Goal: Task Accomplishment & Management: Use online tool/utility

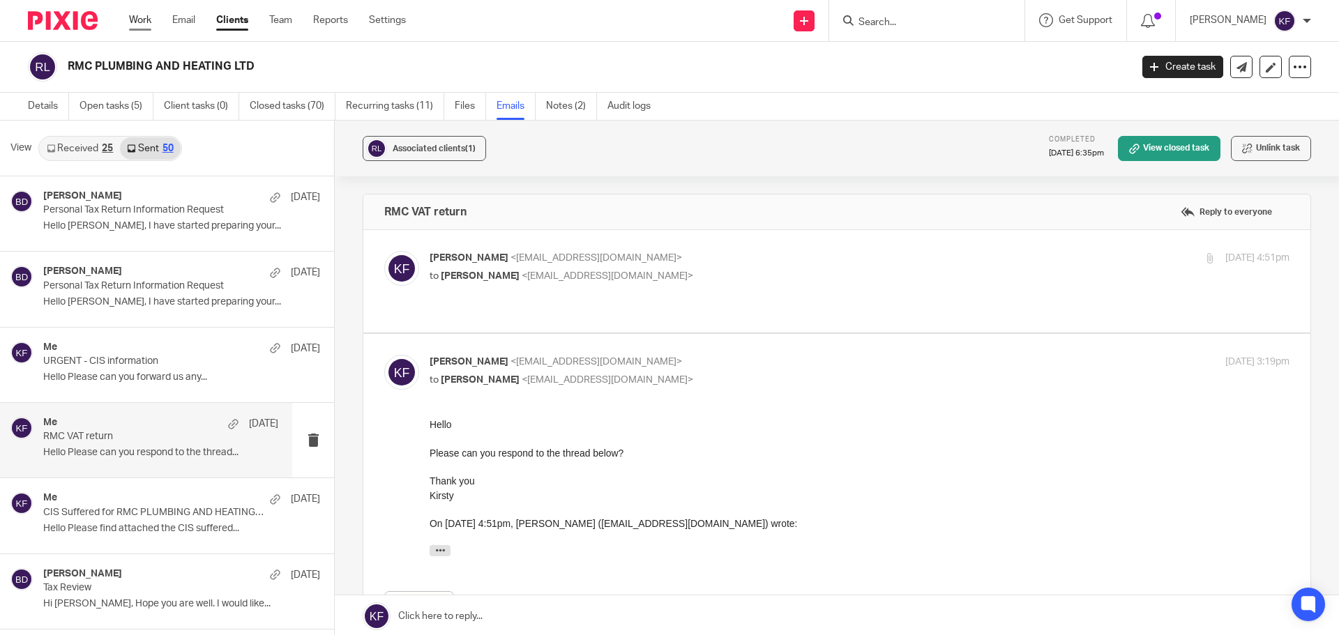
click at [151, 21] on link "Work" at bounding box center [140, 20] width 22 height 14
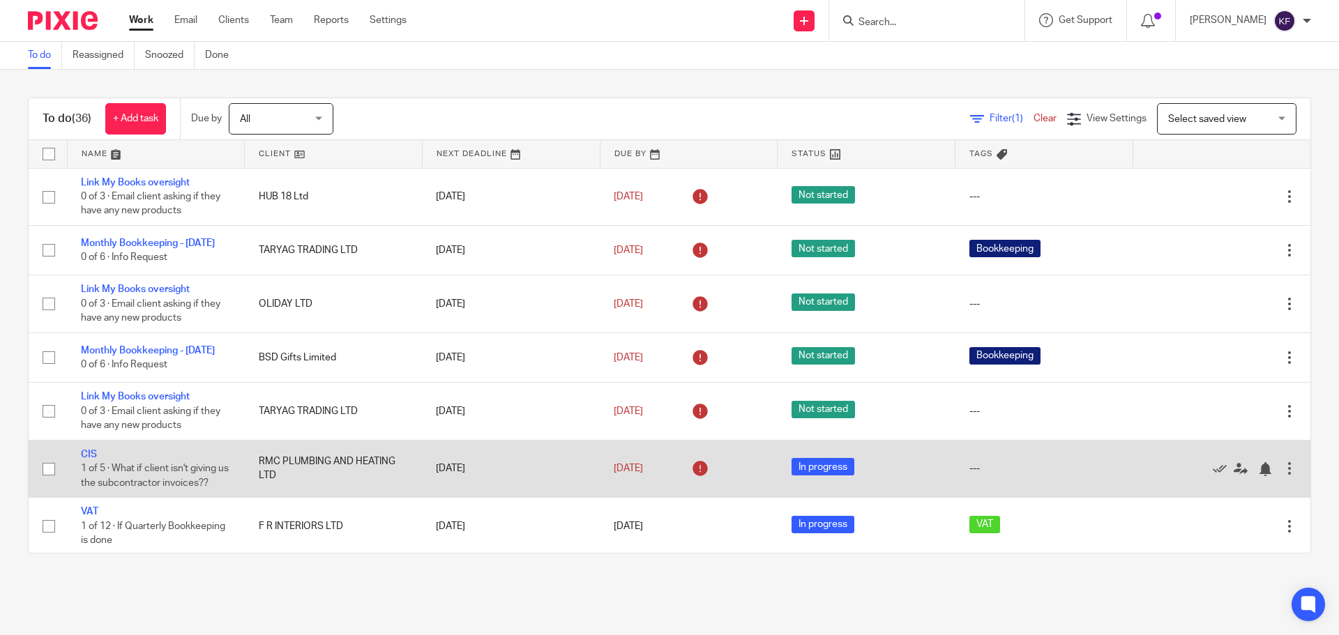
click at [85, 464] on td "CIS 1 of 5 · What if client isn't giving us the subcontractor invoices??" at bounding box center [156, 468] width 178 height 57
click at [86, 460] on link "CIS" at bounding box center [89, 455] width 16 height 10
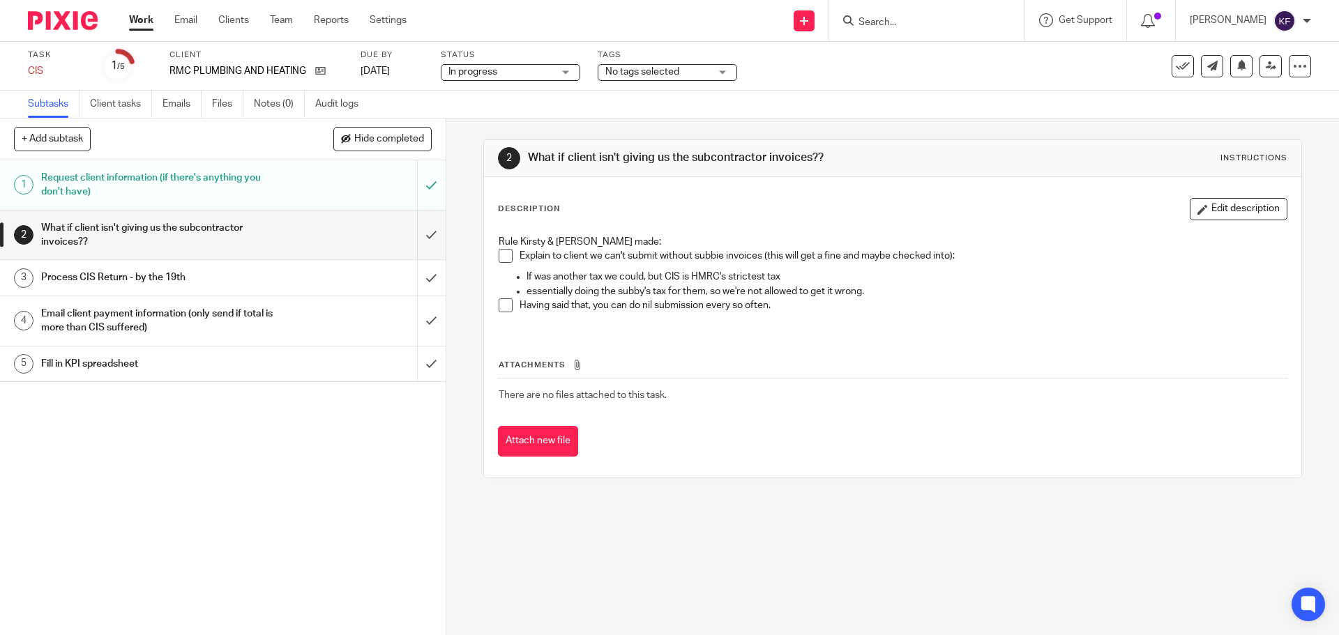
click at [132, 25] on link "Work" at bounding box center [141, 20] width 24 height 14
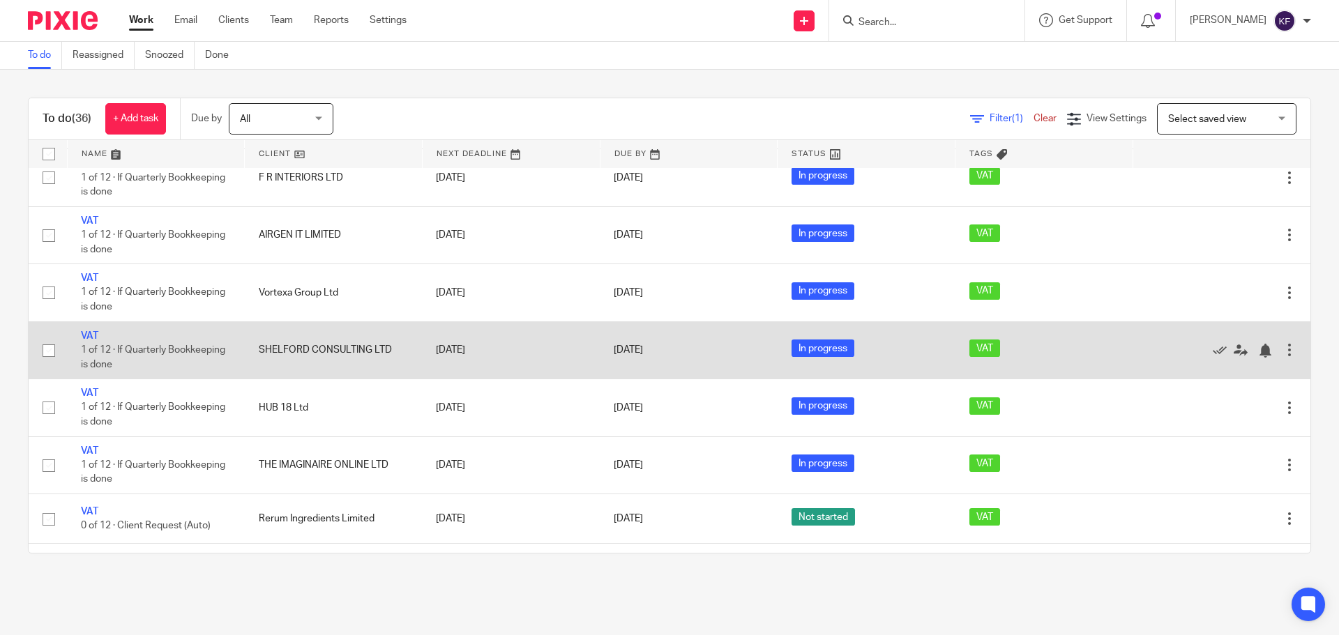
scroll to position [419, 0]
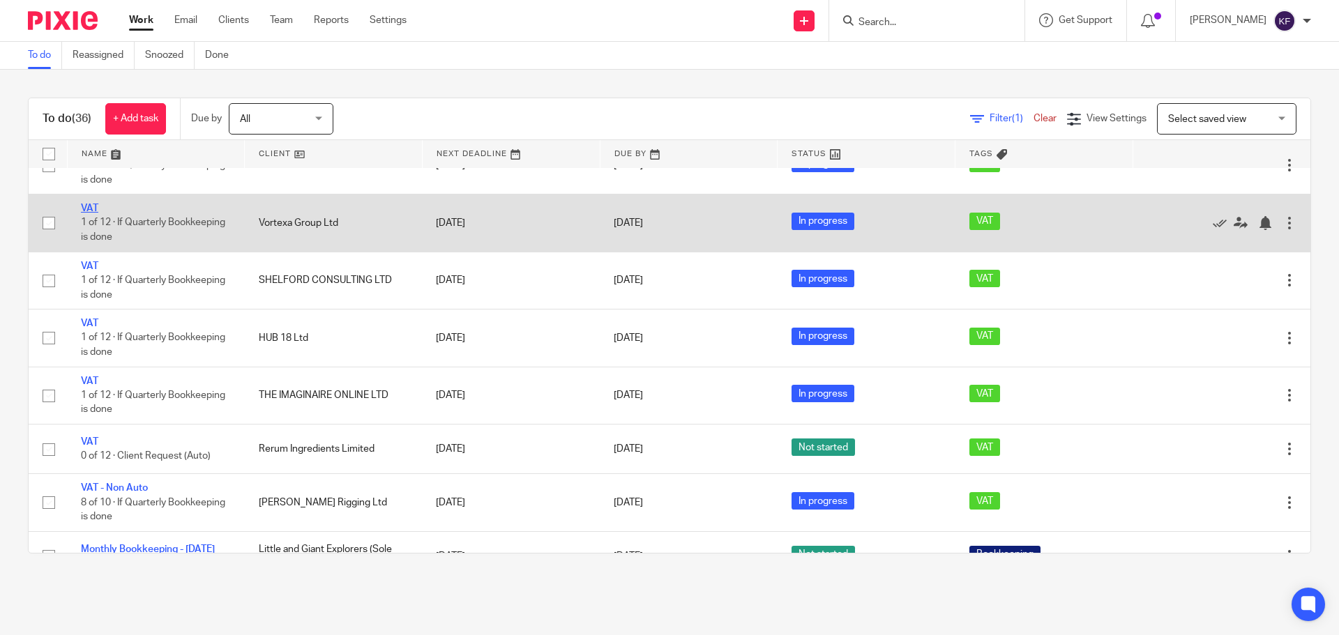
click at [86, 213] on link "VAT" at bounding box center [89, 209] width 17 height 10
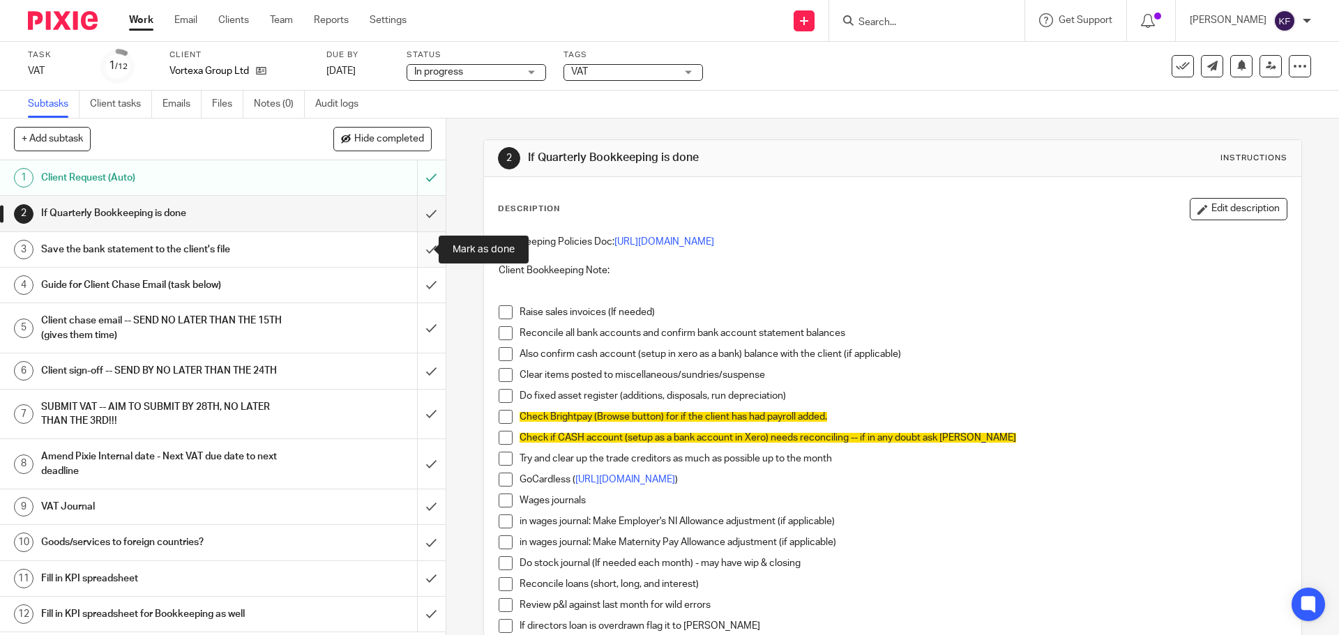
click at [417, 256] on input "submit" at bounding box center [223, 249] width 446 height 35
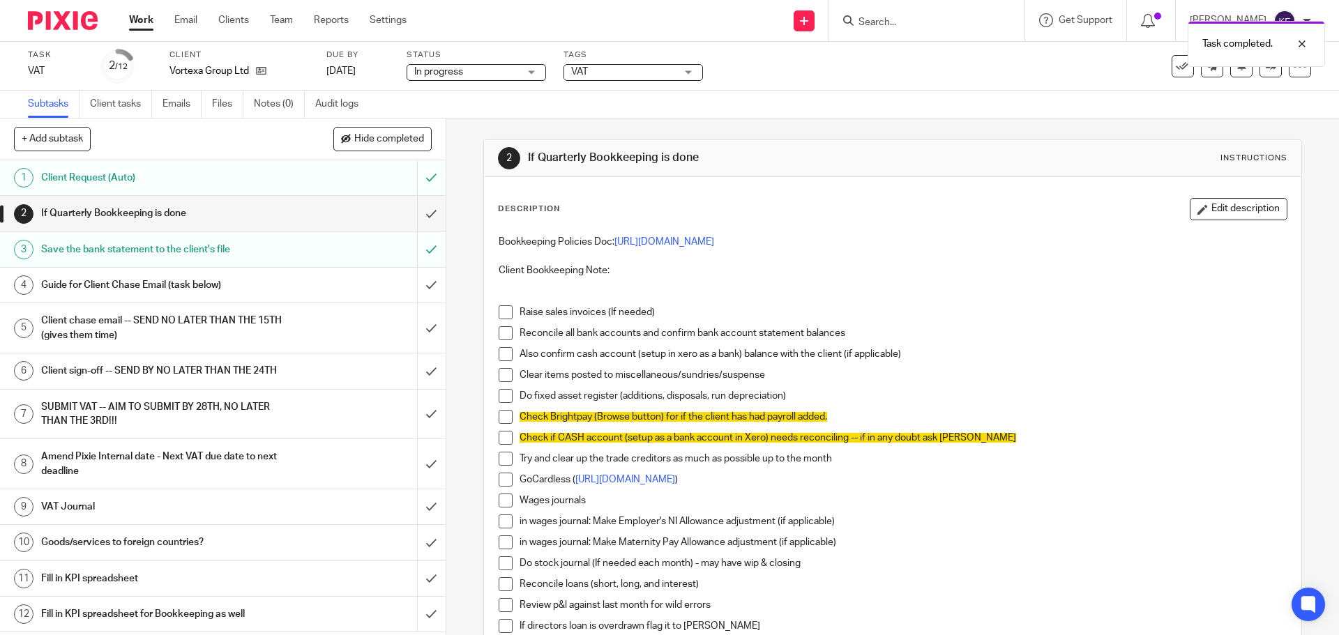
click at [296, 287] on div "Guide for Client Chase Email (task below)" at bounding box center [222, 285] width 362 height 21
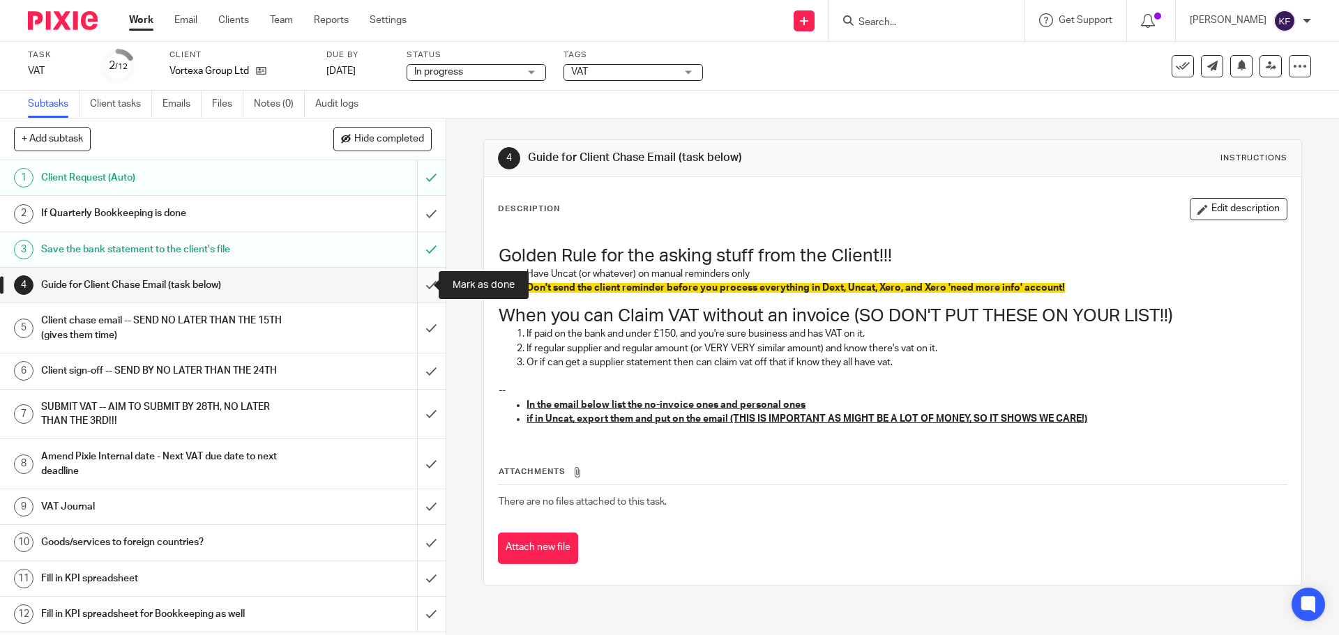
click at [414, 290] on input "submit" at bounding box center [223, 285] width 446 height 35
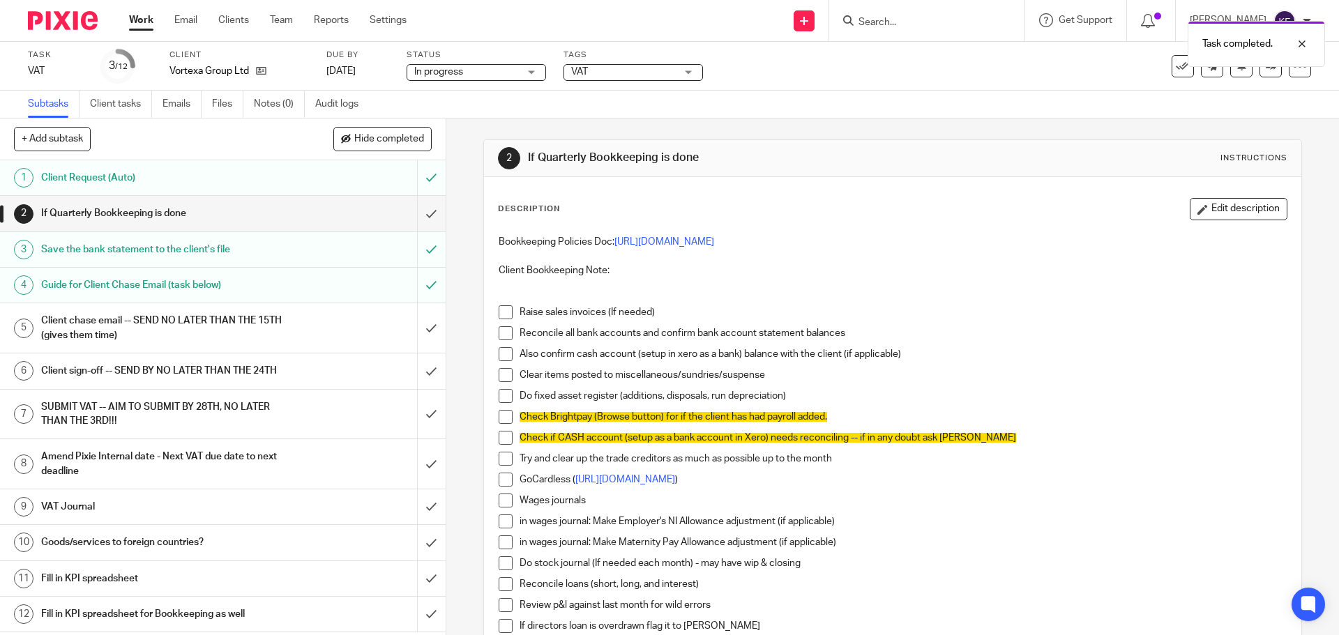
click at [140, 22] on link "Work" at bounding box center [141, 20] width 24 height 14
